Goal: Task Accomplishment & Management: Complete application form

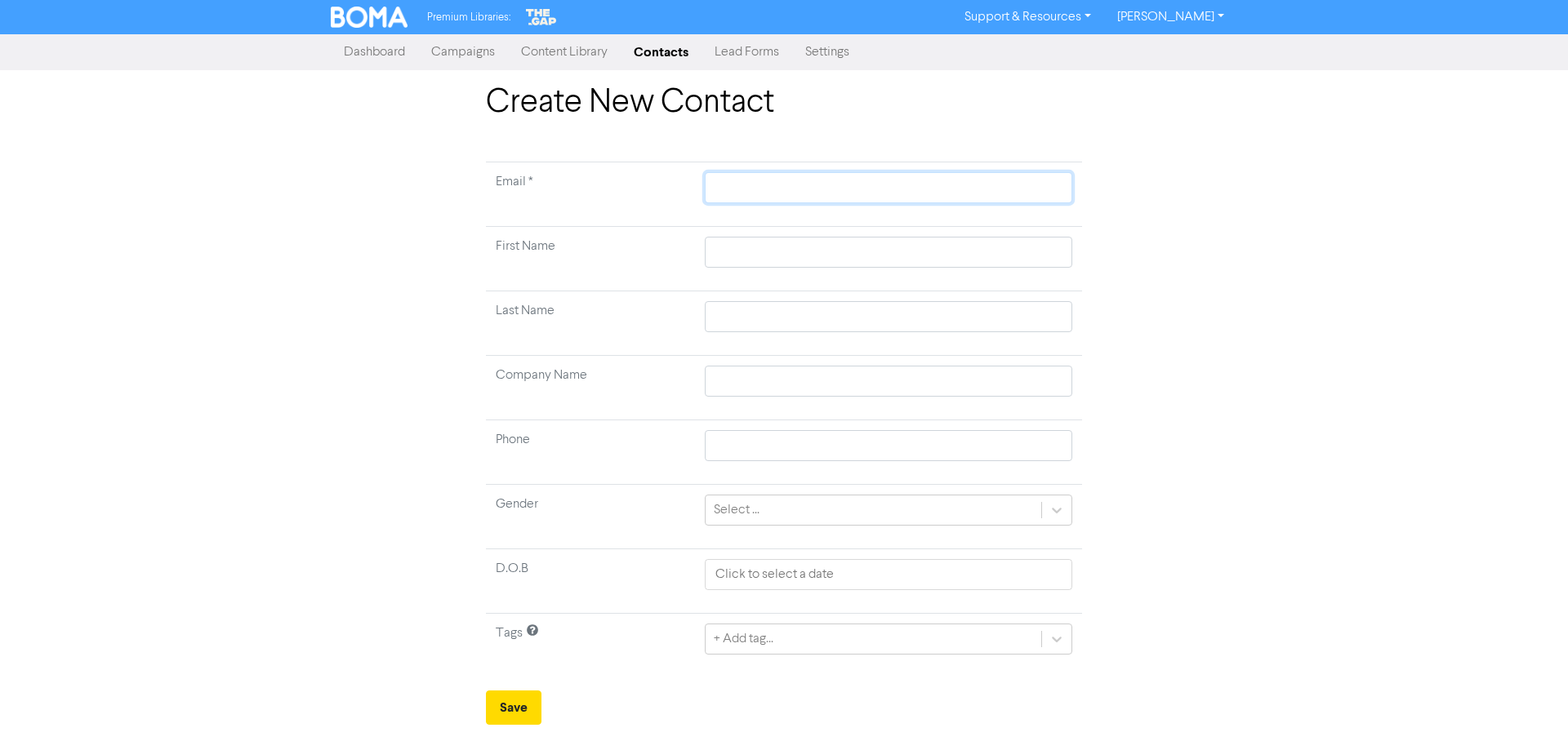
click at [779, 196] on input "text" at bounding box center [889, 188] width 368 height 31
click at [653, 46] on link "Contacts" at bounding box center [661, 52] width 81 height 33
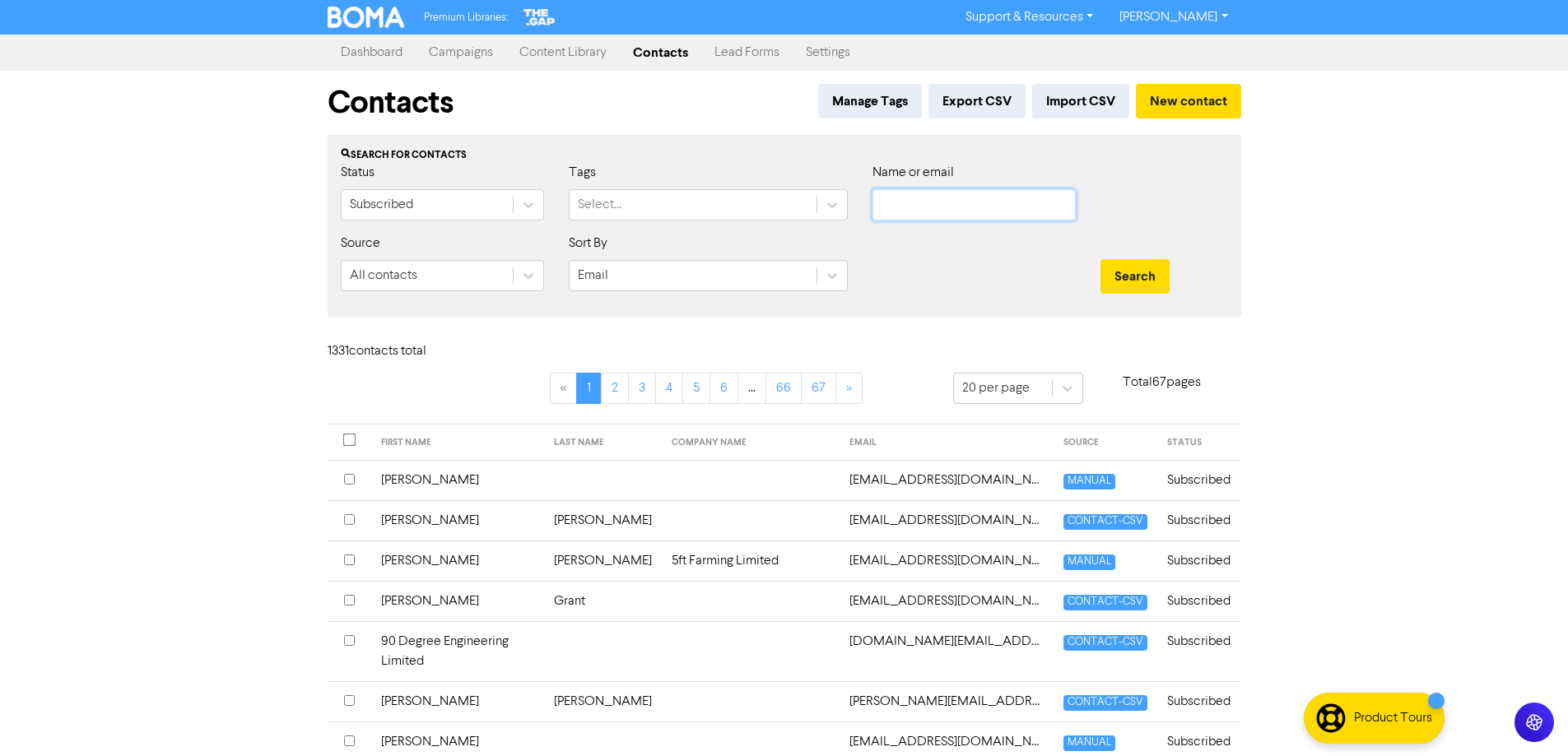
click at [956, 196] on input "text" at bounding box center [974, 205] width 204 height 31
type input "[PERSON_NAME]"
click at [1100, 260] on button "Search" at bounding box center [1134, 277] width 69 height 35
